Goal: Transaction & Acquisition: Purchase product/service

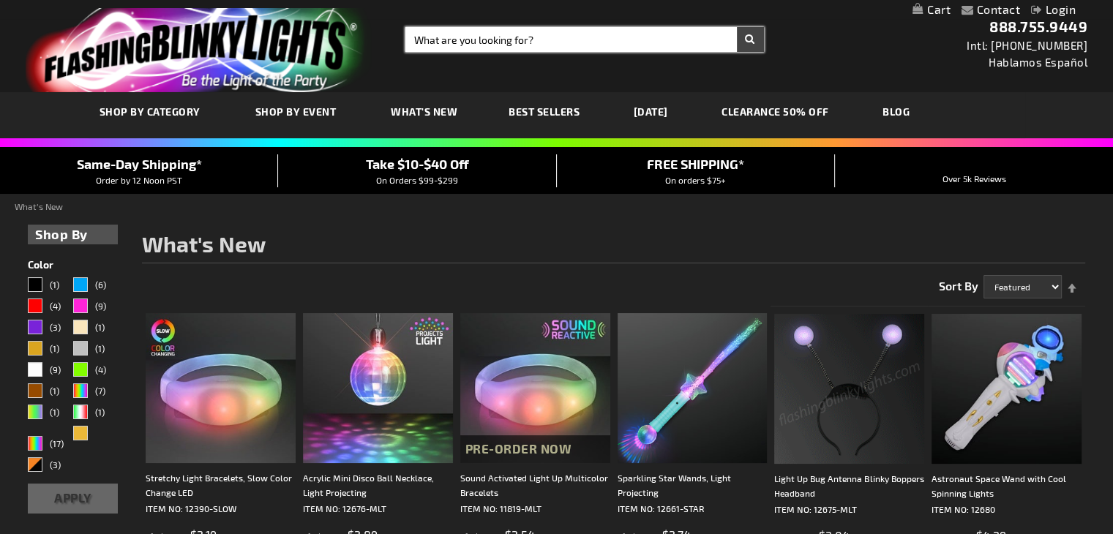
click at [600, 41] on input "Search" at bounding box center [584, 39] width 359 height 25
type input "anchors"
click at [737, 27] on button "Search" at bounding box center [750, 39] width 27 height 25
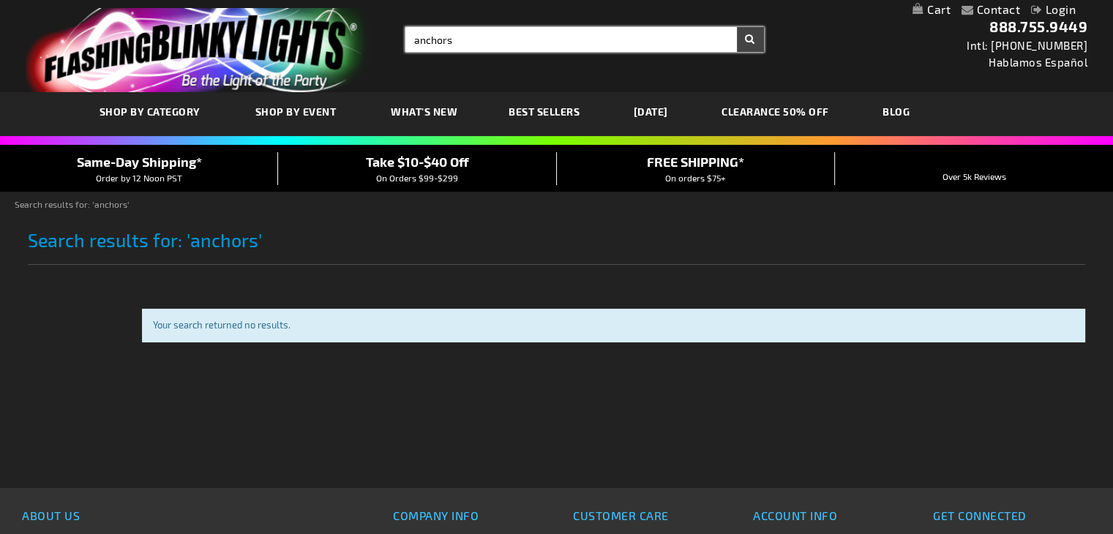
drag, startPoint x: 453, startPoint y: 40, endPoint x: 331, endPoint y: 40, distance: 122.2
click at [331, 40] on div "Toggle Nav Search Search anchors × Search 888.755.9449 Intl: 818-753-8303 Habla…" at bounding box center [556, 46] width 1113 height 92
type input "sails"
click at [737, 27] on button "Search" at bounding box center [750, 39] width 27 height 25
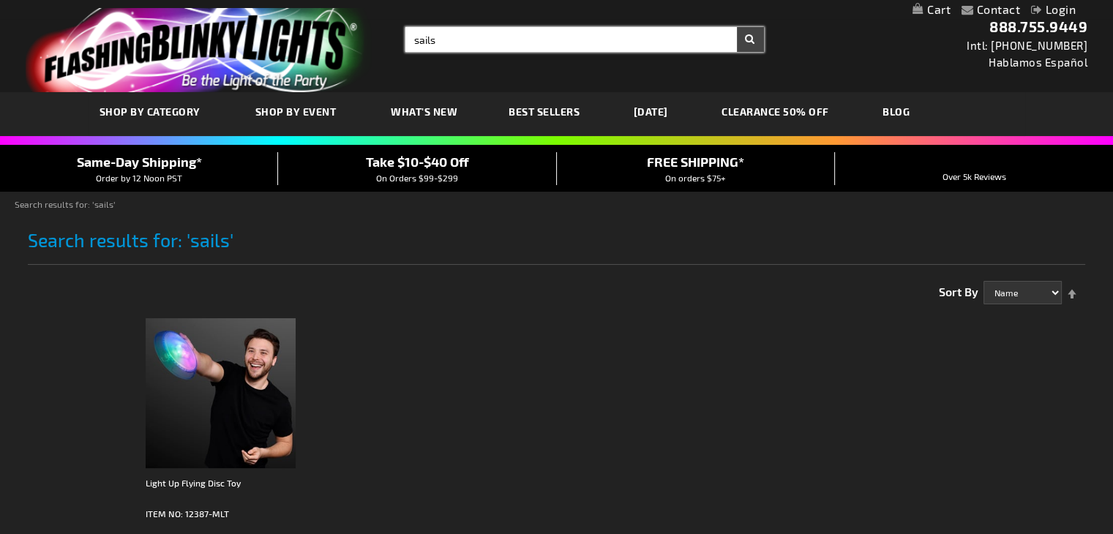
drag, startPoint x: 445, startPoint y: 36, endPoint x: 315, endPoint y: 37, distance: 129.5
click at [318, 39] on div "Toggle Nav Search Search sails × Search 888.755.9449 Intl: 818-753-8303 Hablamo…" at bounding box center [556, 46] width 1113 height 92
type input "Boats"
click at [737, 27] on button "Search" at bounding box center [750, 39] width 27 height 25
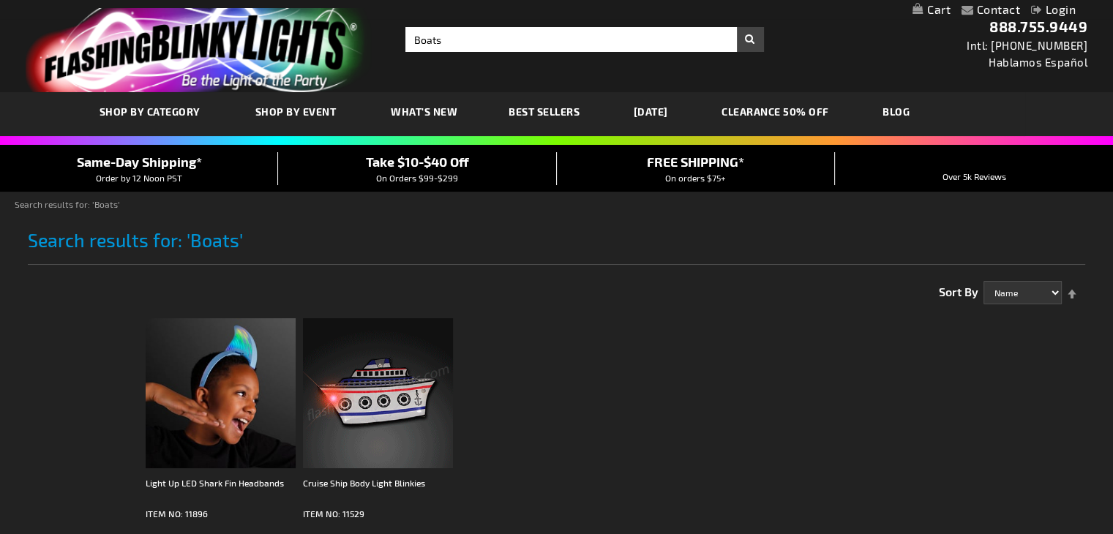
scroll to position [73, 0]
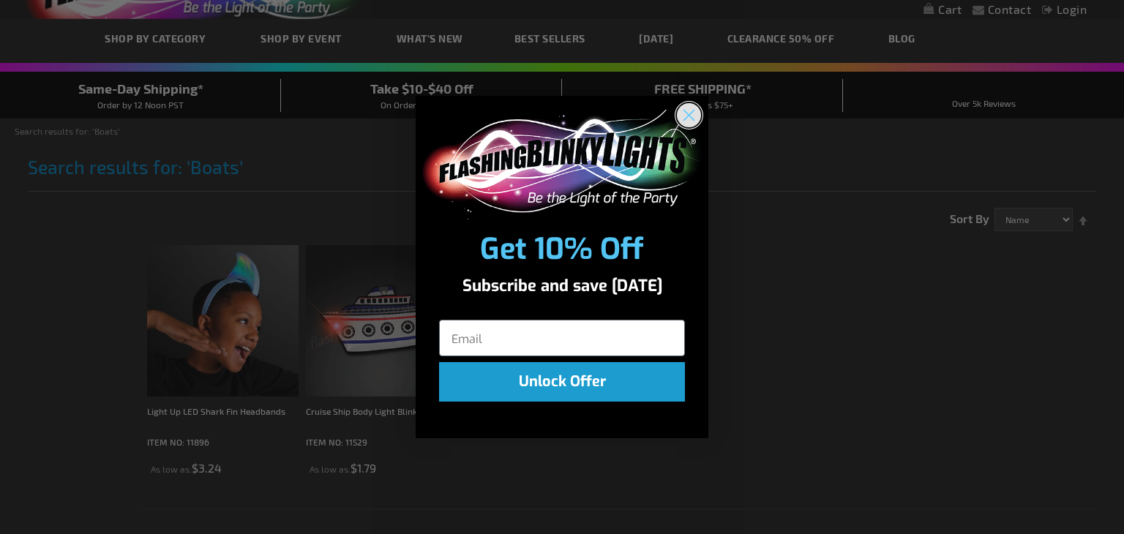
click at [692, 109] on icon "Close dialog" at bounding box center [689, 115] width 26 height 26
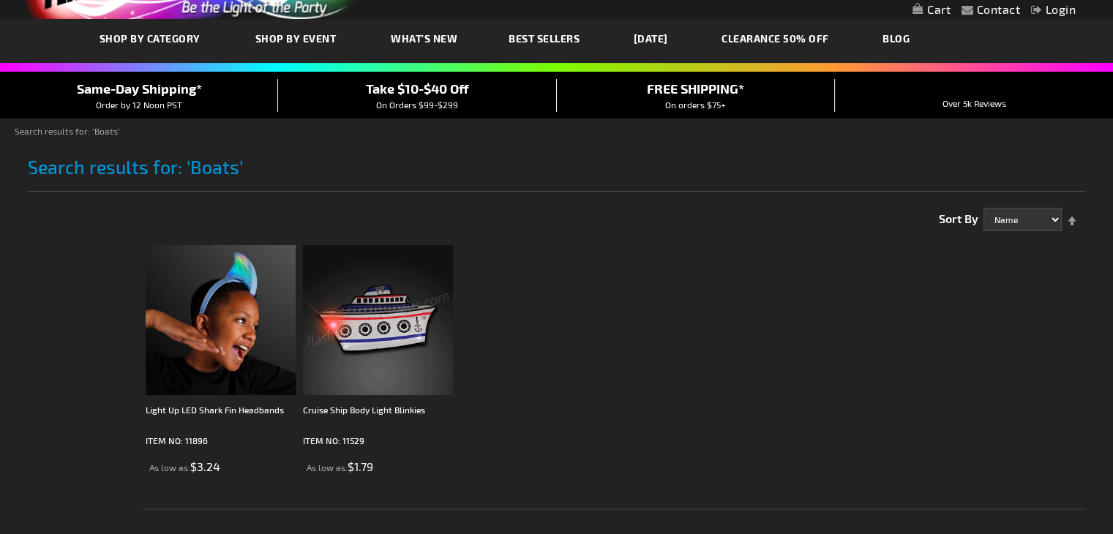
scroll to position [0, 0]
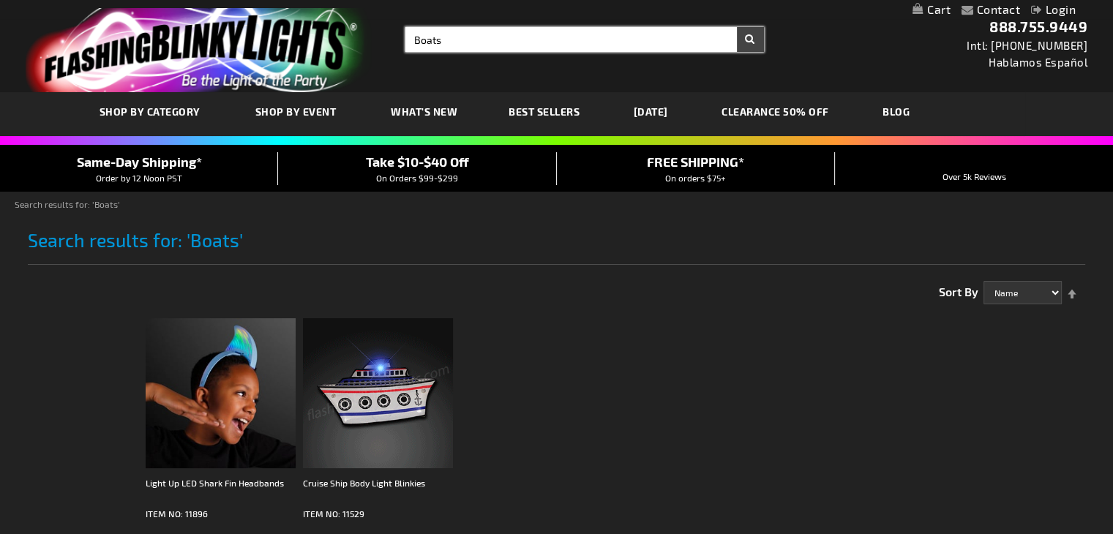
click at [468, 38] on input "Boats" at bounding box center [584, 39] width 359 height 25
type input "B"
type input "ships wheels"
click at [737, 27] on button "Search" at bounding box center [750, 39] width 27 height 25
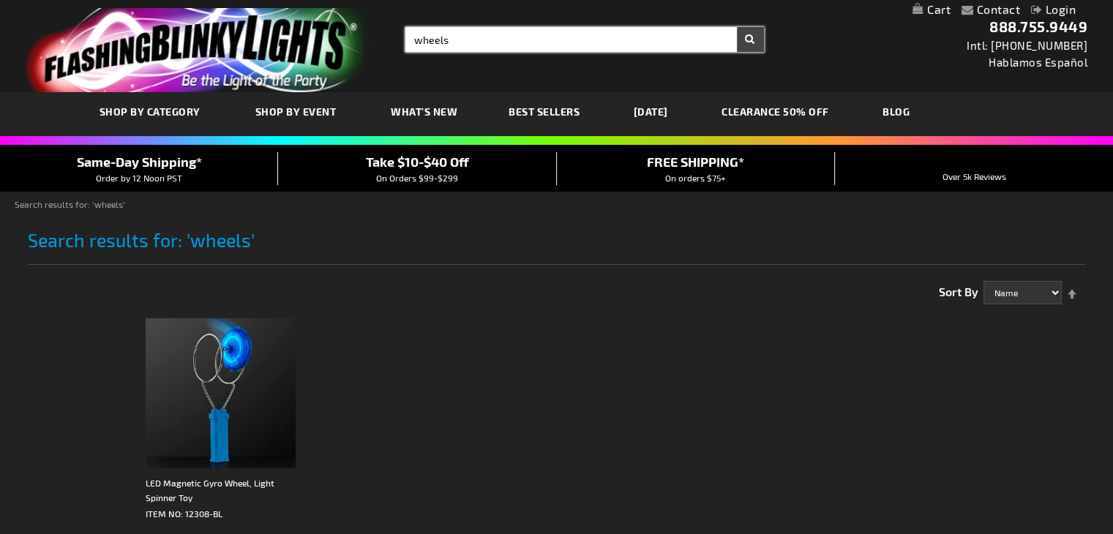
drag, startPoint x: 456, startPoint y: 38, endPoint x: 354, endPoint y: 33, distance: 101.9
click at [354, 33] on div "Toggle Nav Search Search wheels × Search 888.755.9449 Intl: 818-753-8303 Hablam…" at bounding box center [556, 46] width 1113 height 92
type input "boats"
click at [737, 27] on button "Search" at bounding box center [750, 39] width 27 height 25
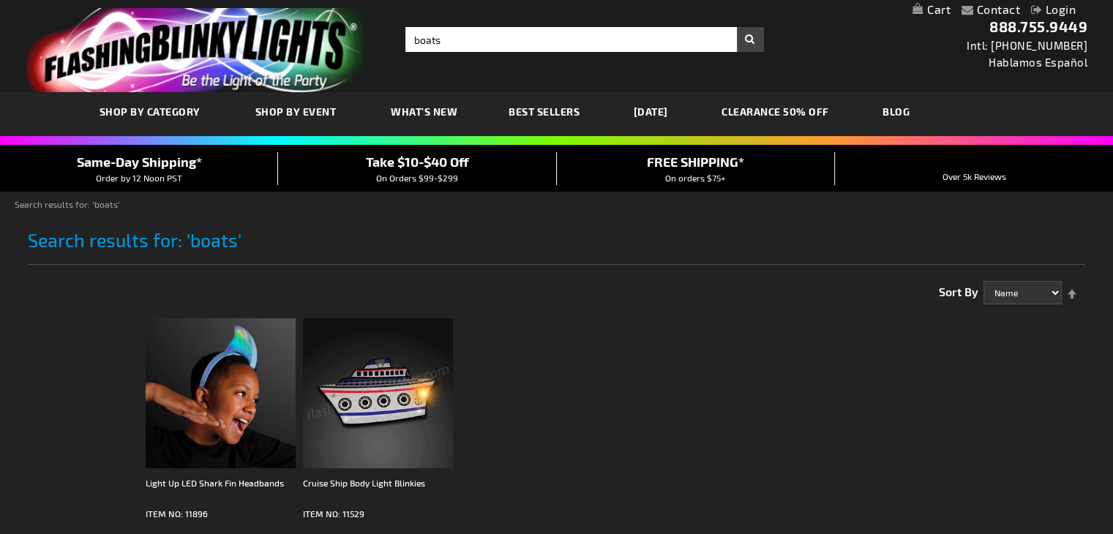
click at [348, 416] on img at bounding box center [378, 393] width 150 height 150
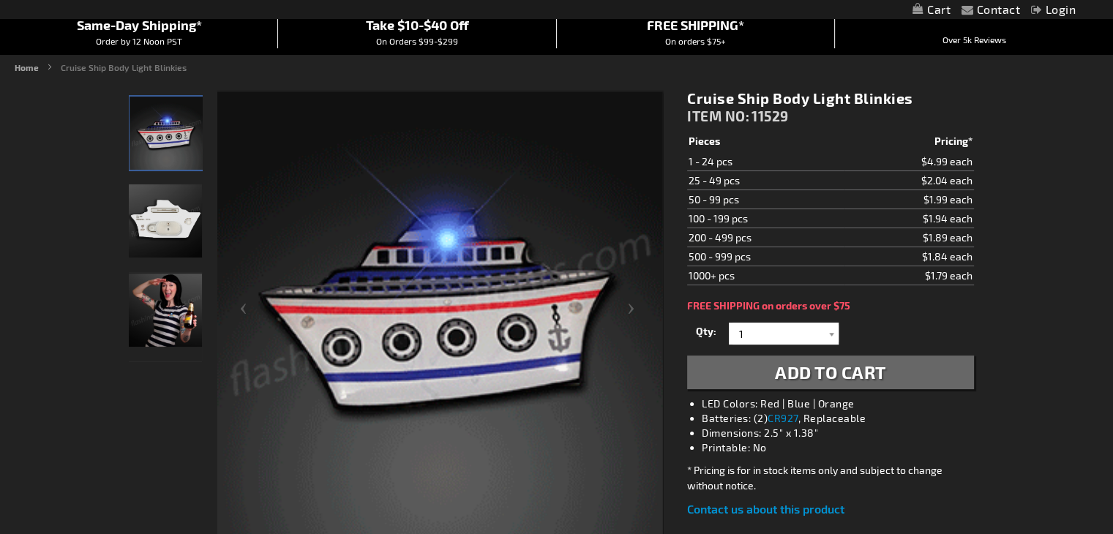
scroll to position [146, 0]
